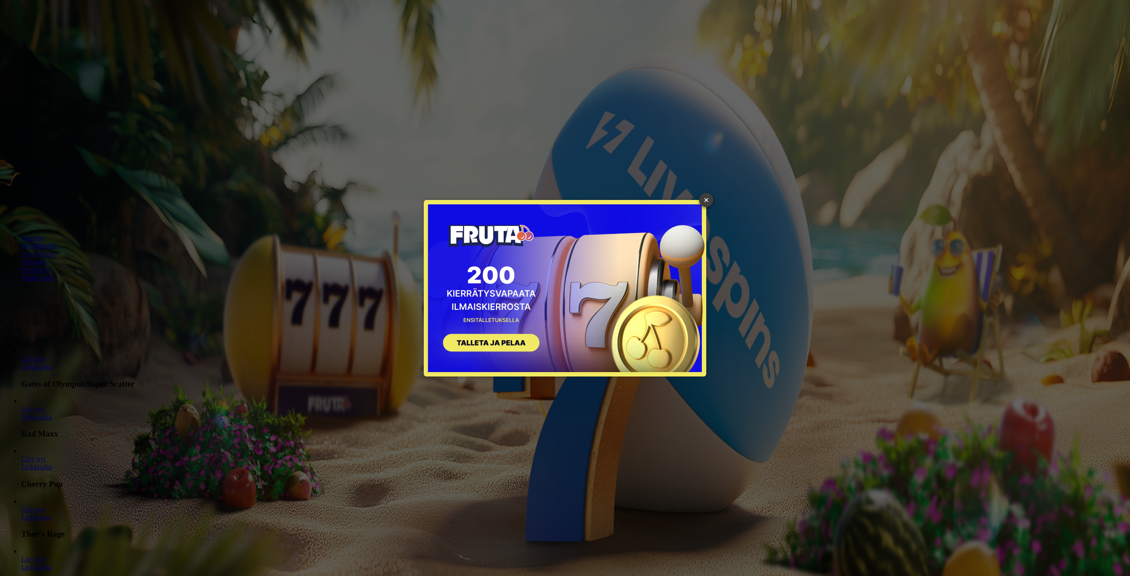
click at [708, 196] on link "×" at bounding box center [706, 200] width 14 height 14
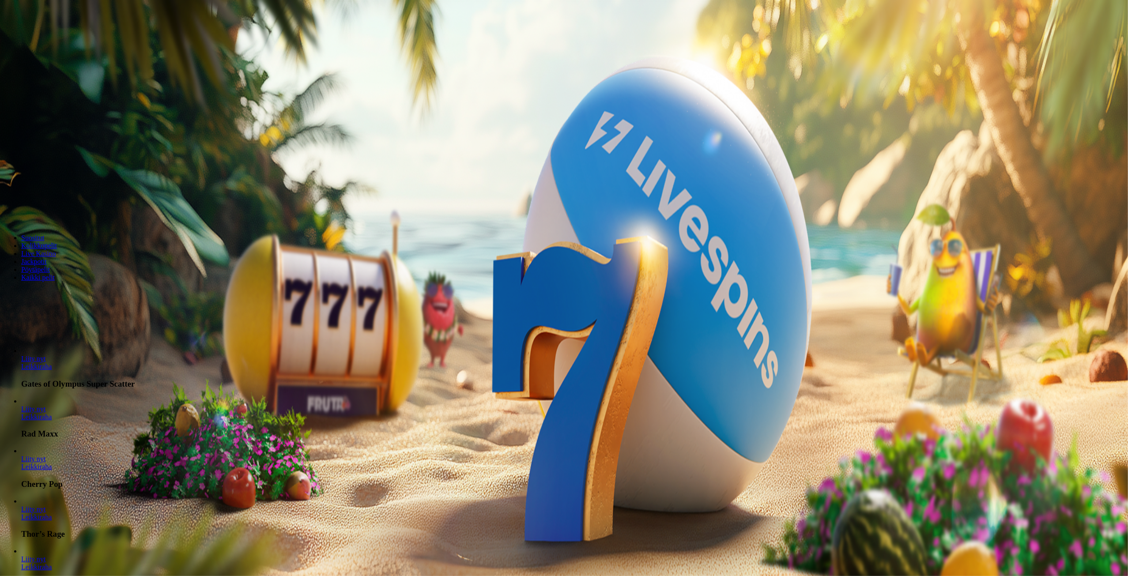
click at [52, 35] on span "Kirjaudu" at bounding box center [61, 32] width 22 height 7
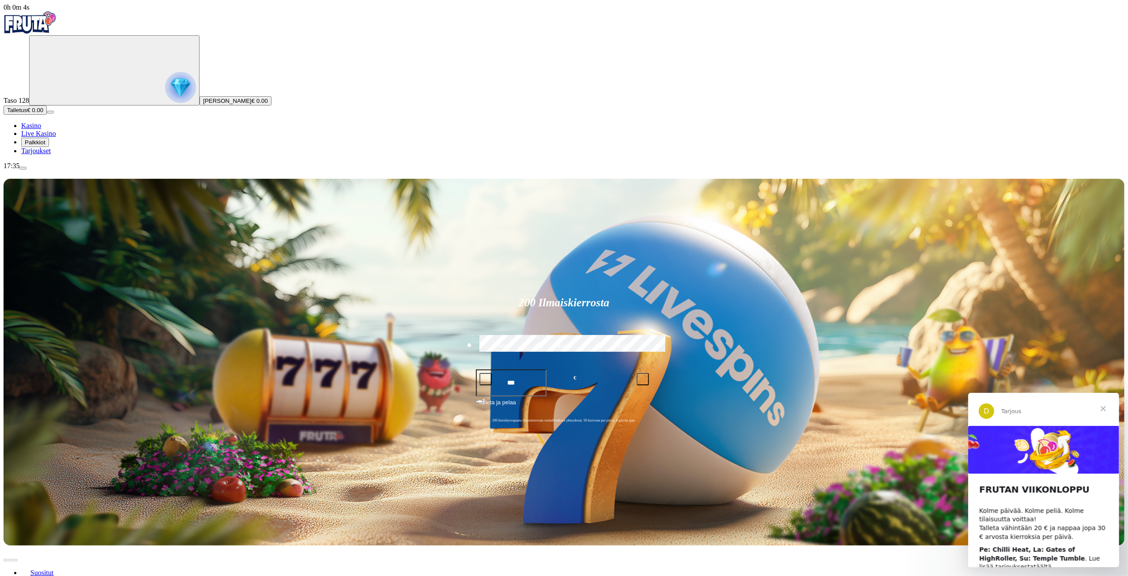
click at [44, 154] on span "Tarjoukset" at bounding box center [36, 151] width 30 height 8
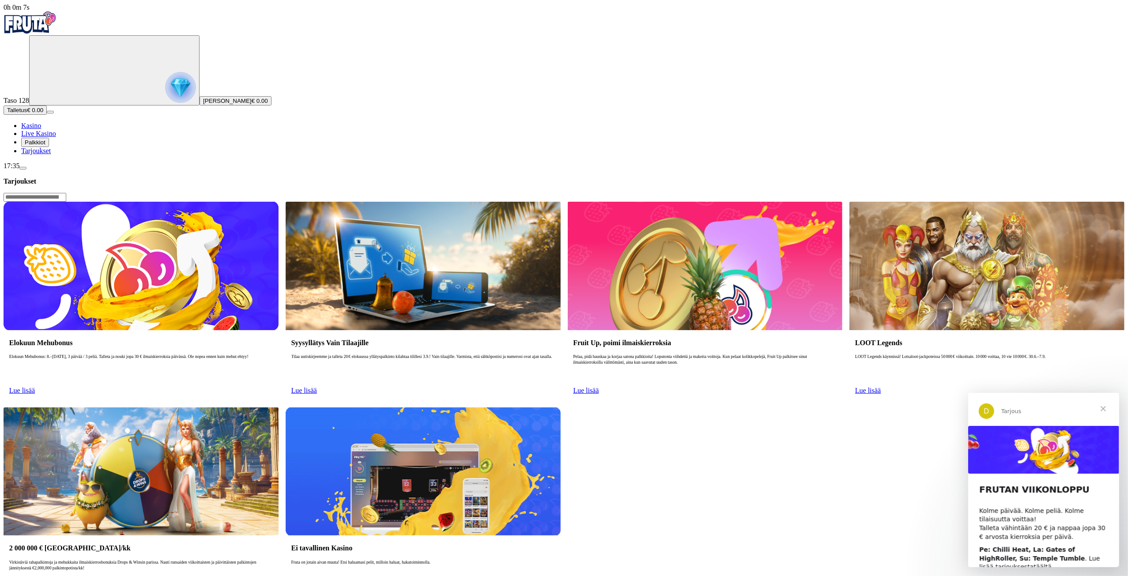
click at [317, 387] on span "Lue lisää" at bounding box center [304, 391] width 26 height 8
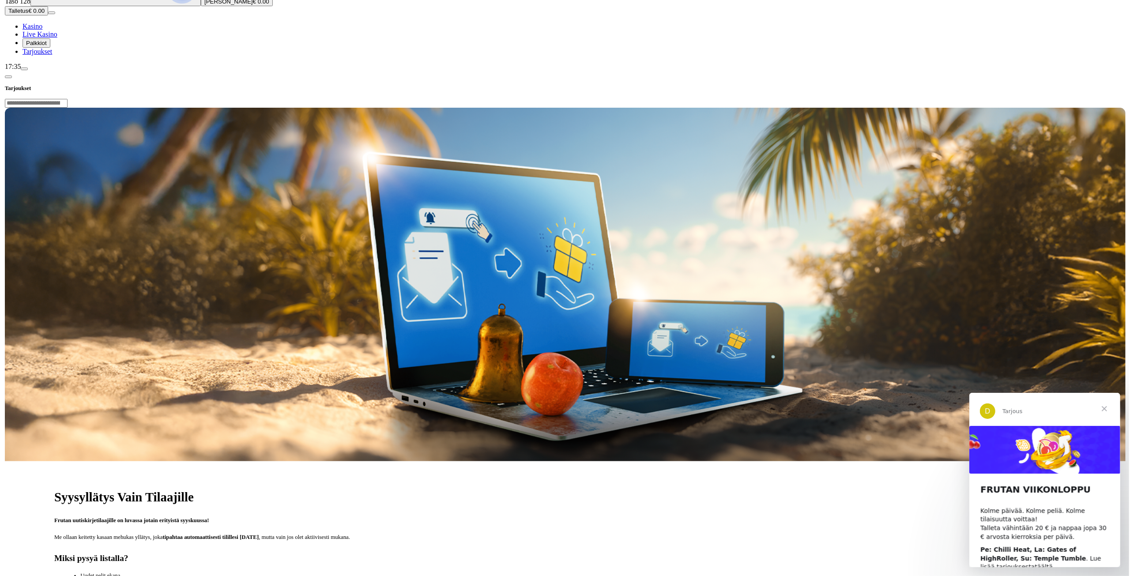
scroll to position [177, 0]
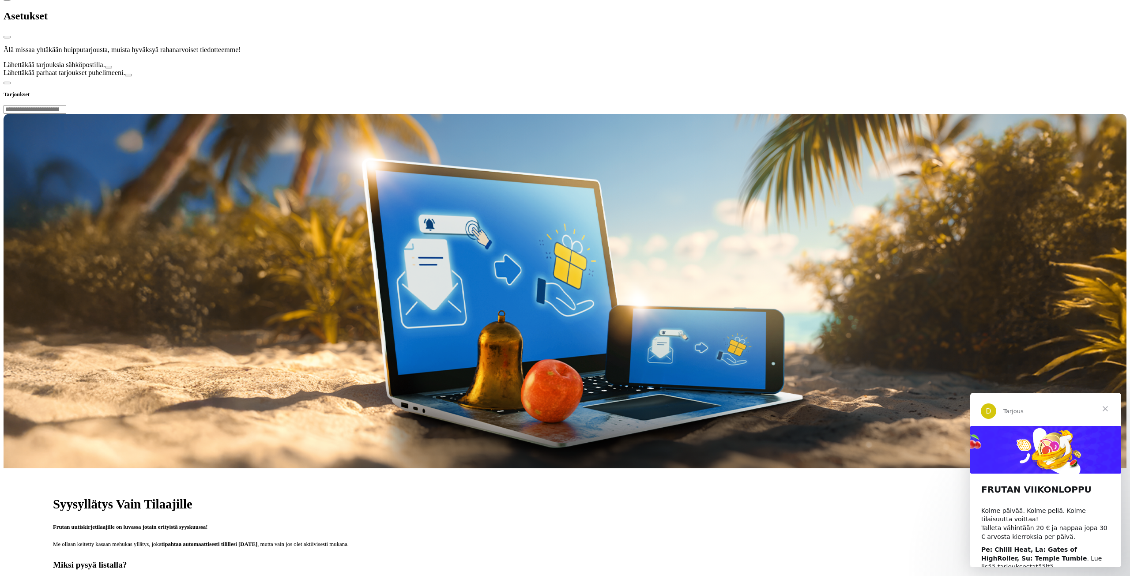
click at [535, 77] on div at bounding box center [565, 77] width 1123 height 0
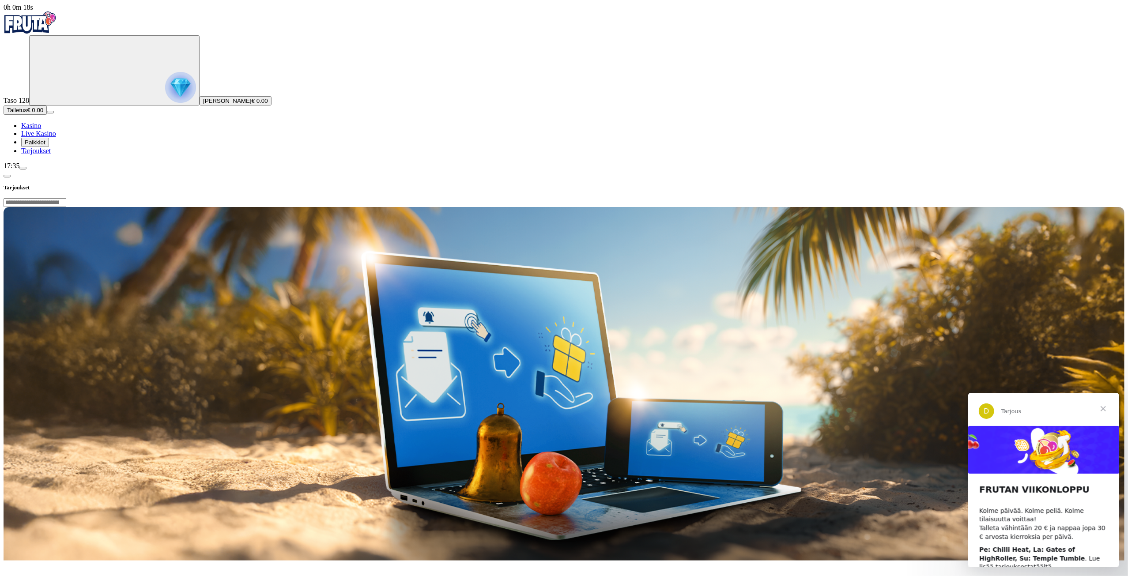
click at [165, 98] on img "Primary" at bounding box center [180, 87] width 31 height 31
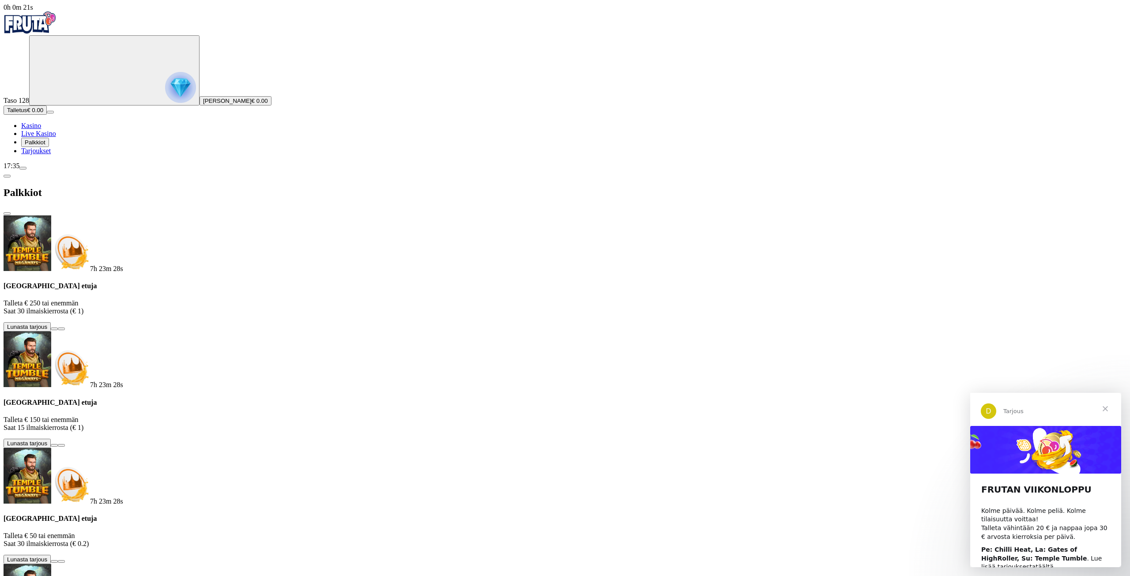
click at [165, 102] on img "Primary" at bounding box center [180, 87] width 31 height 31
